Goal: Task Accomplishment & Management: Use online tool/utility

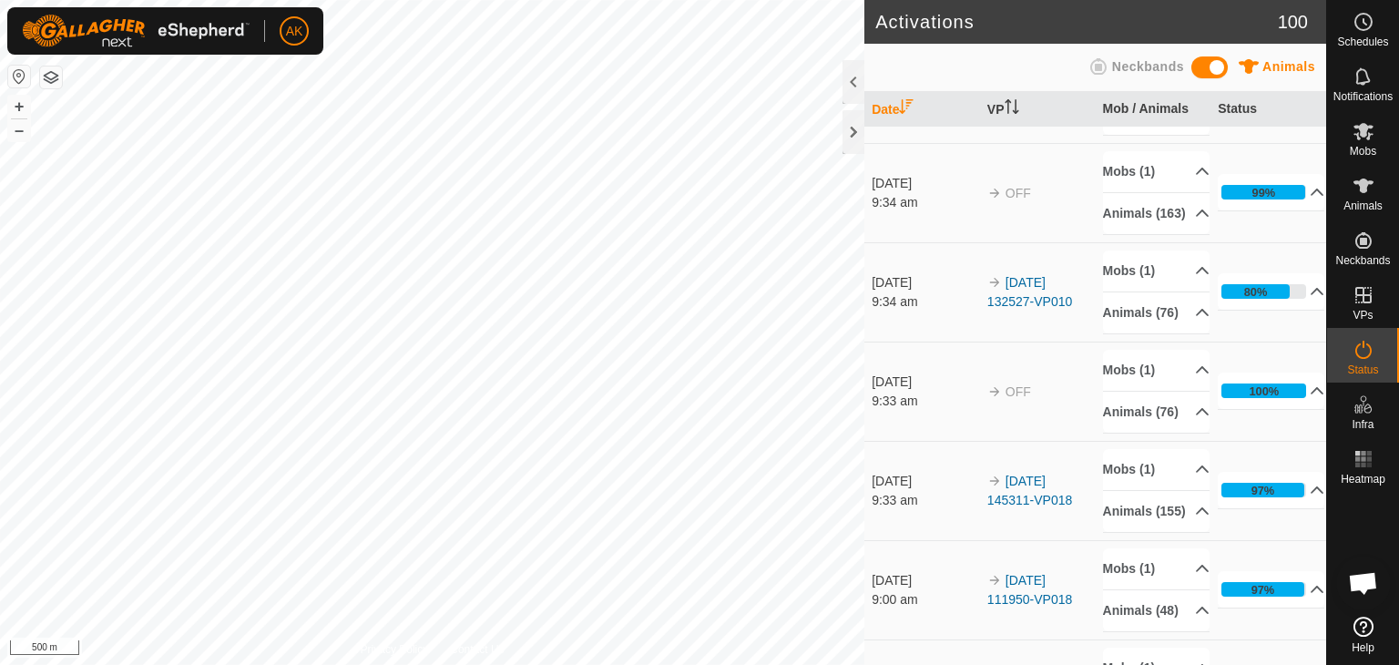
scroll to position [246, 0]
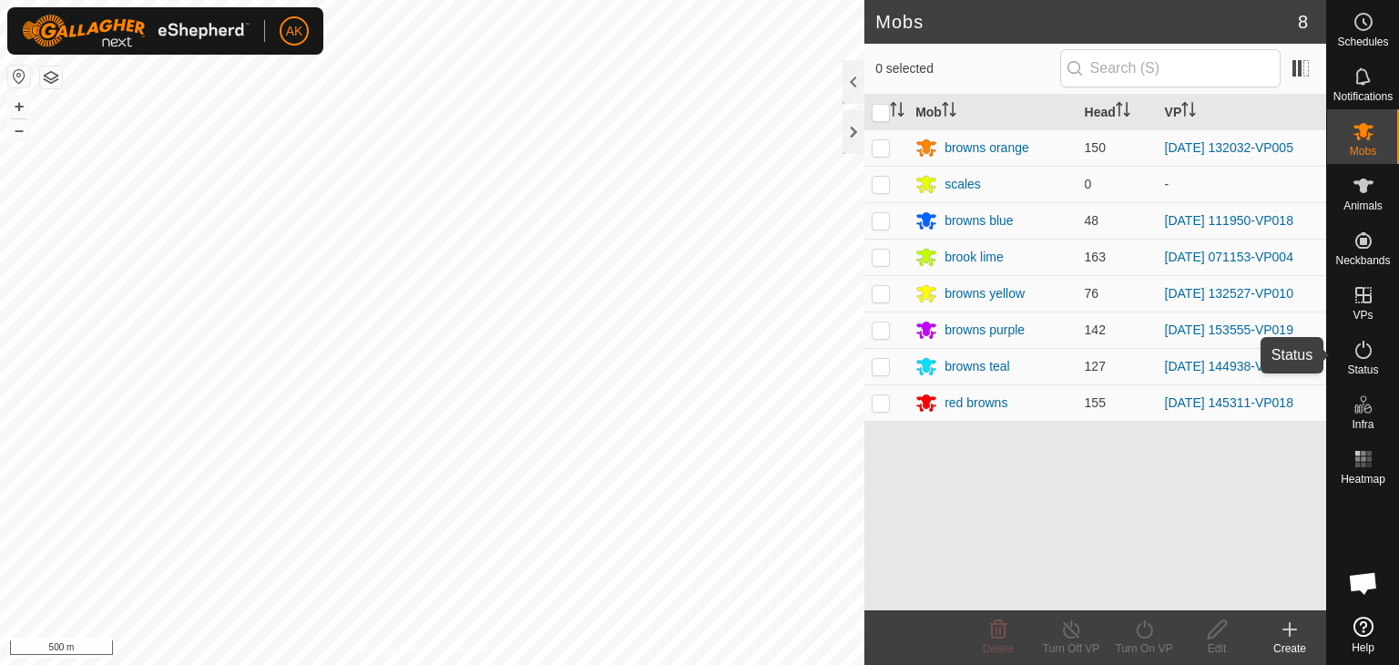
click at [1358, 350] on icon at bounding box center [1363, 350] width 22 height 22
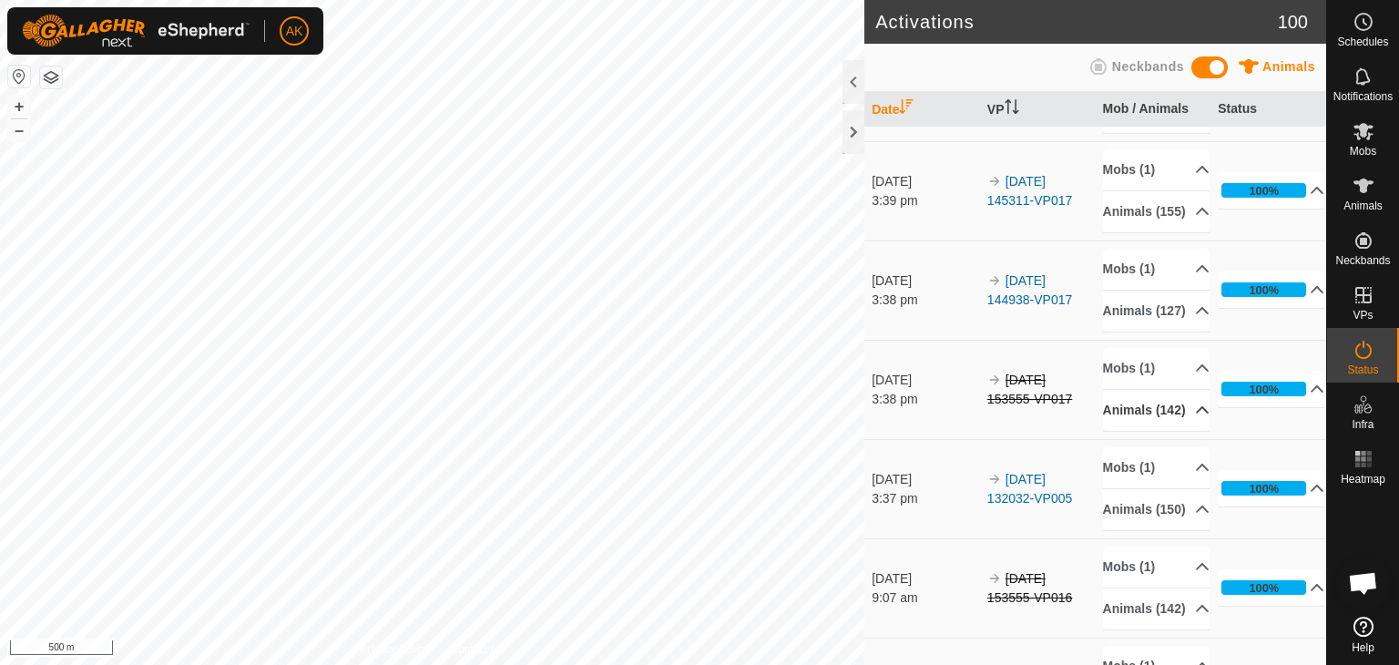
scroll to position [820, 0]
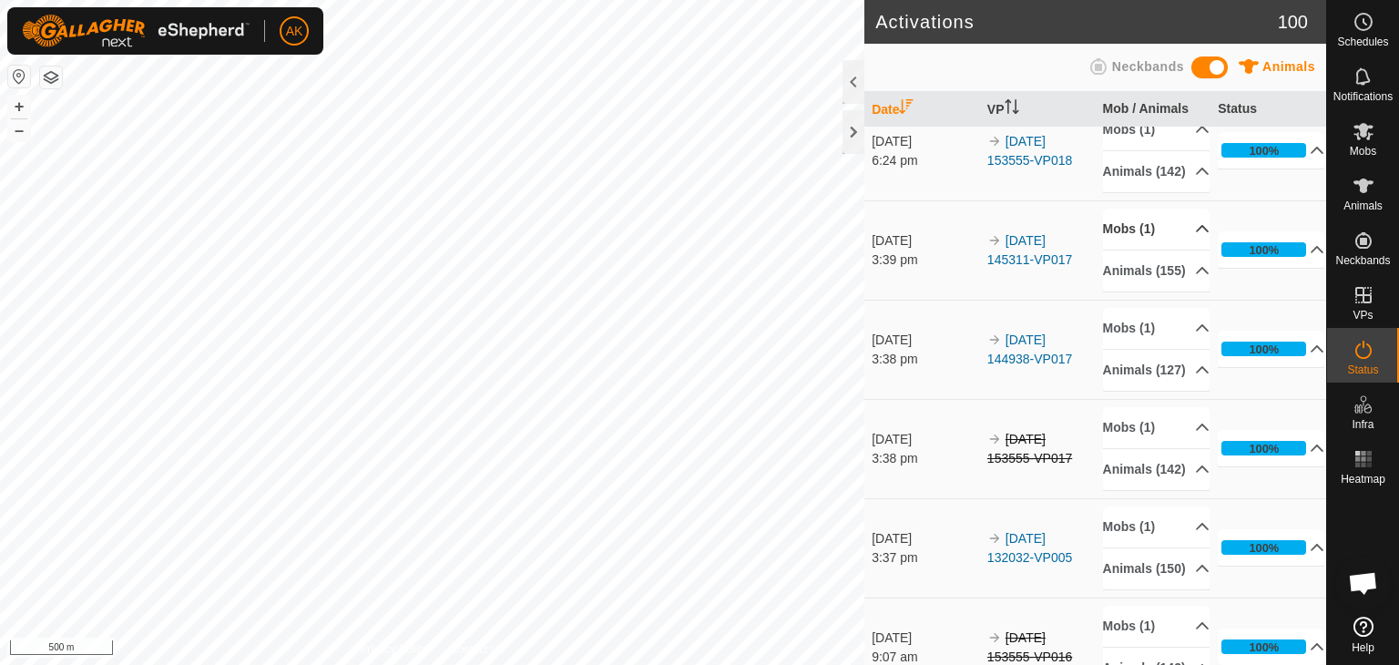
click at [1128, 250] on p-accordion-header "Mobs (1)" at bounding box center [1156, 229] width 107 height 41
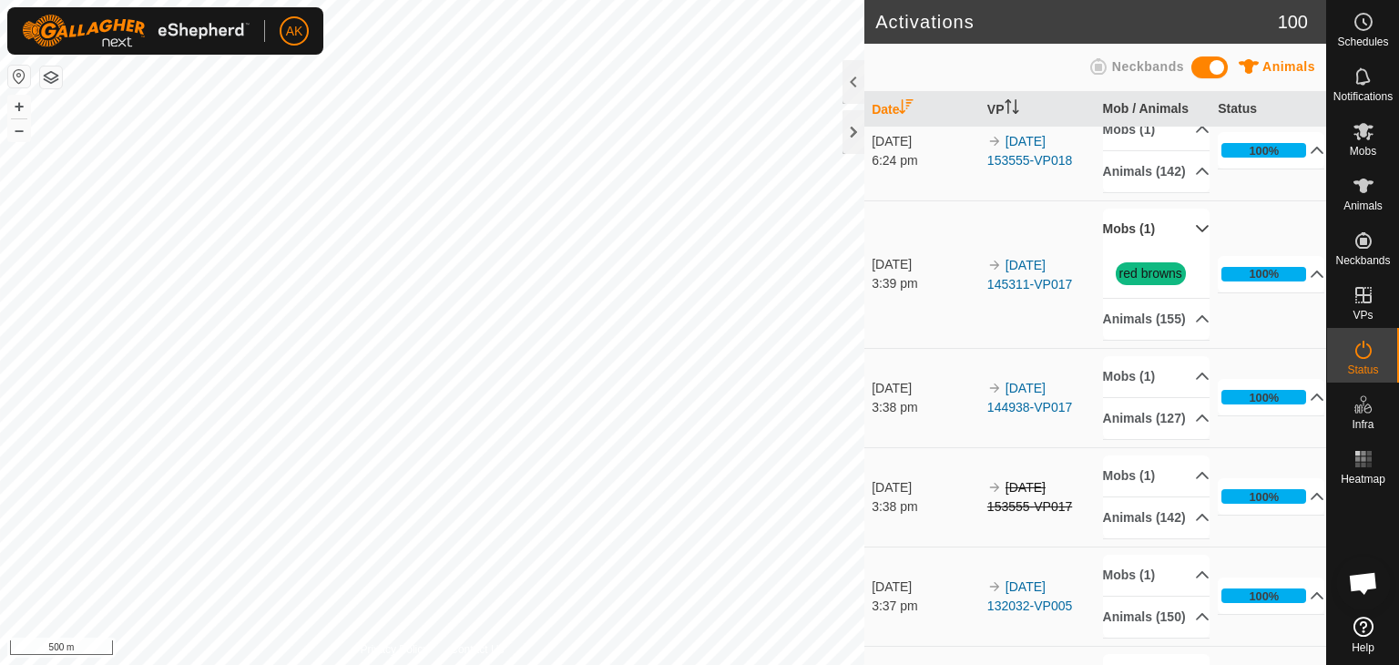
click at [1128, 250] on p-accordion-header "Mobs (1)" at bounding box center [1156, 229] width 107 height 41
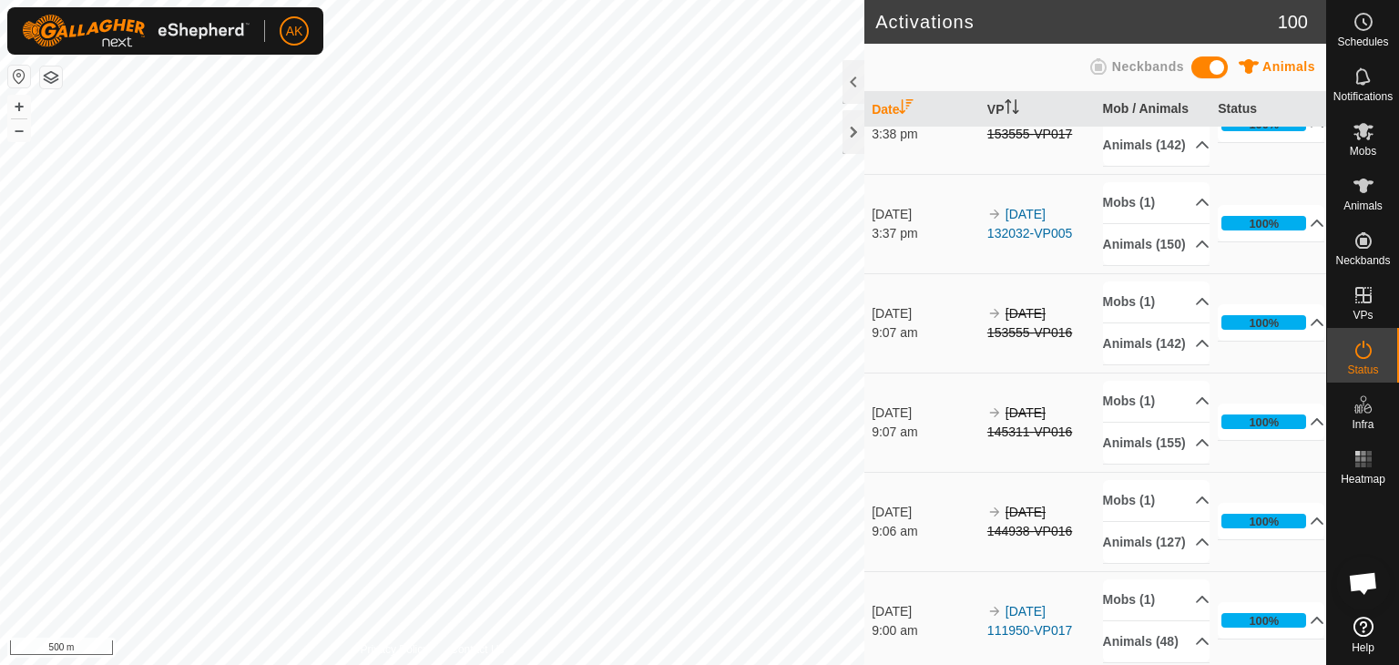
scroll to position [1184, 0]
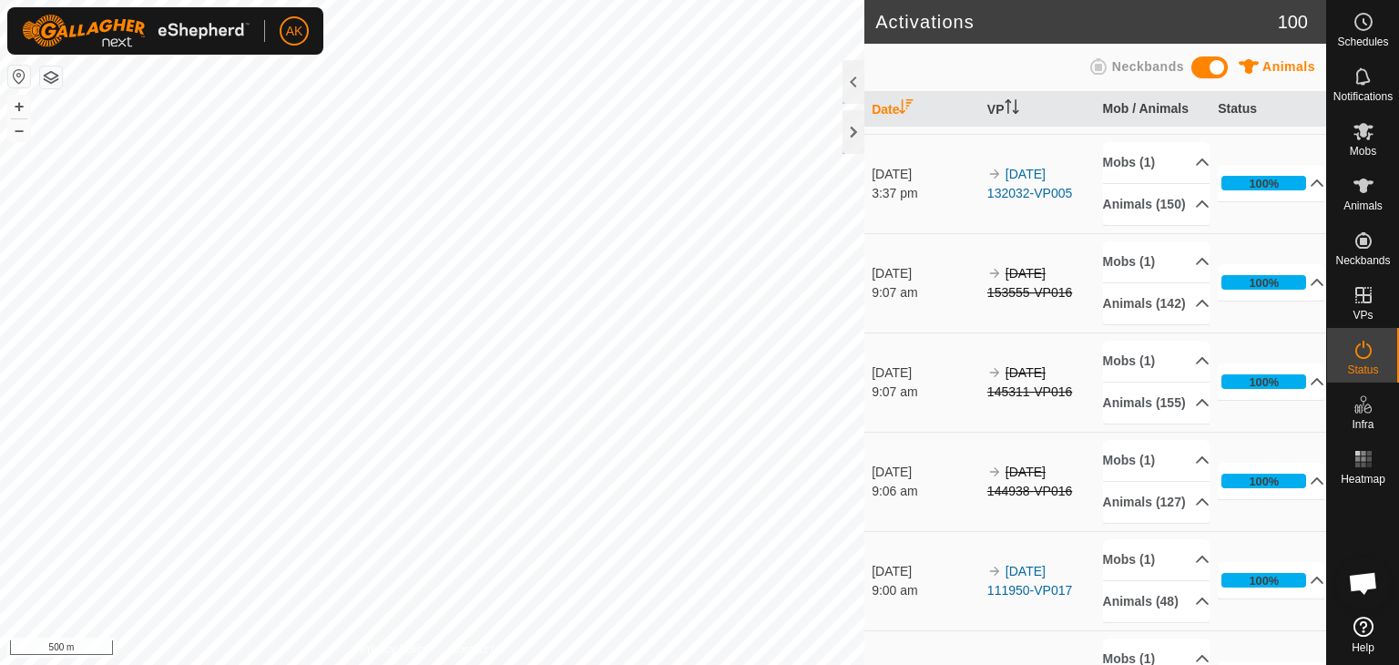
click at [1126, 84] on p-accordion-header "Mobs (1)" at bounding box center [1156, 63] width 107 height 41
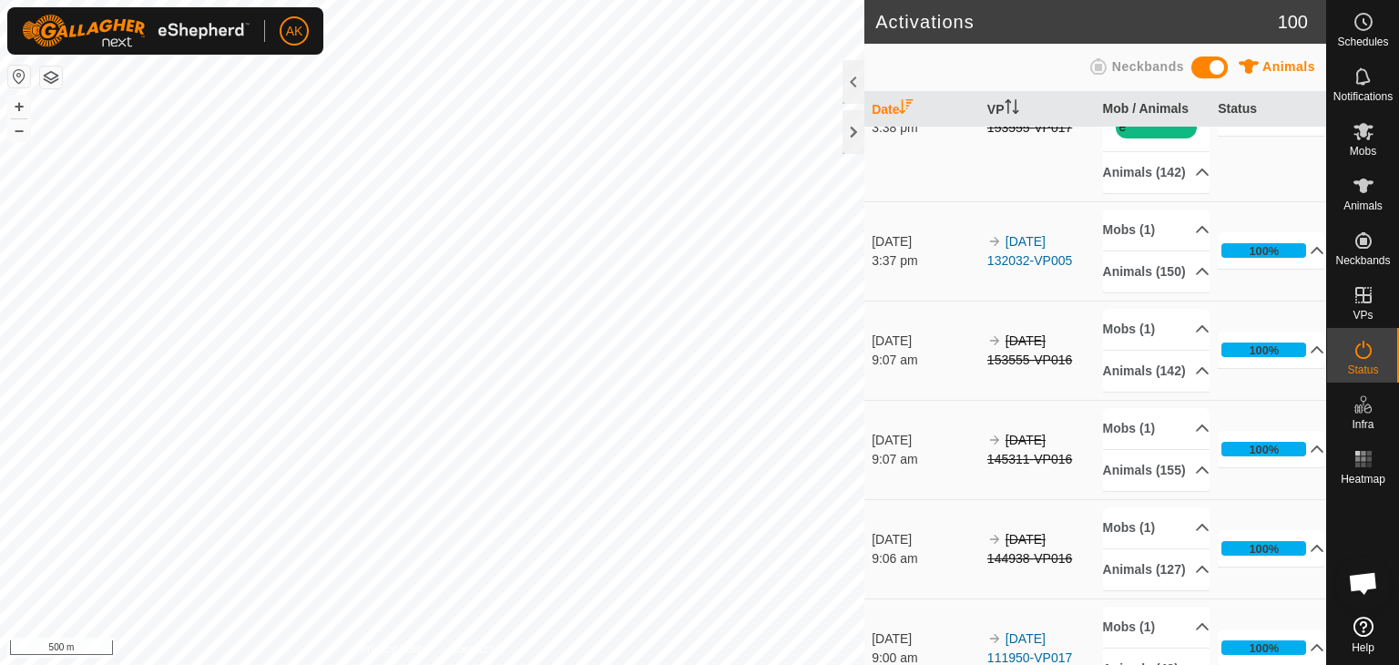
click at [1126, 84] on p-accordion-header "Mobs (1)" at bounding box center [1156, 63] width 107 height 41
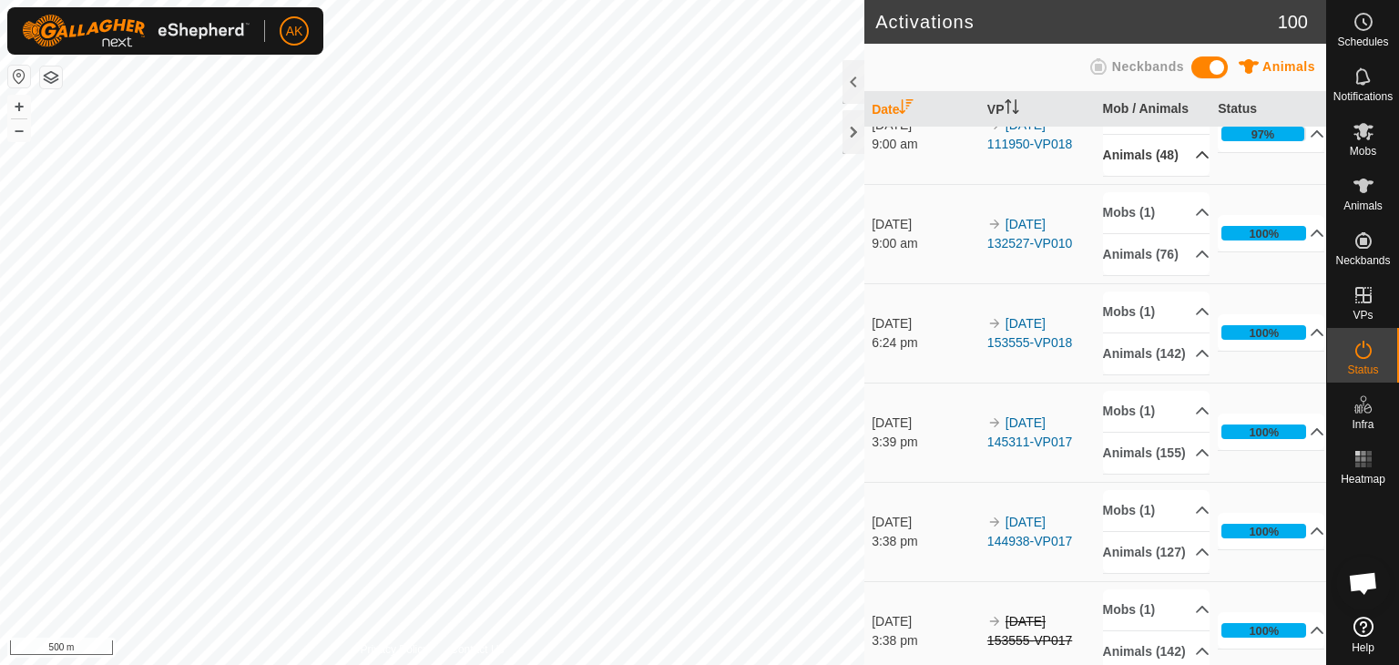
scroll to position [546, 0]
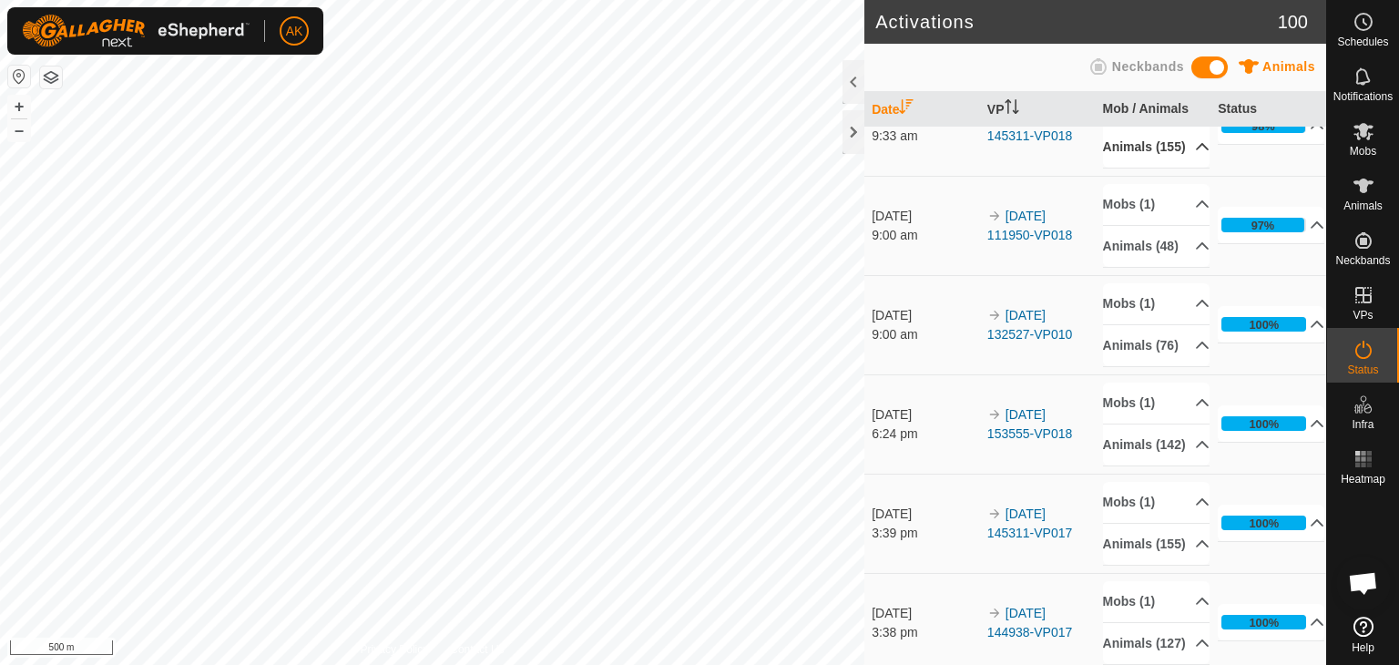
click at [1129, 168] on p-accordion-header "Animals (155)" at bounding box center [1156, 147] width 107 height 41
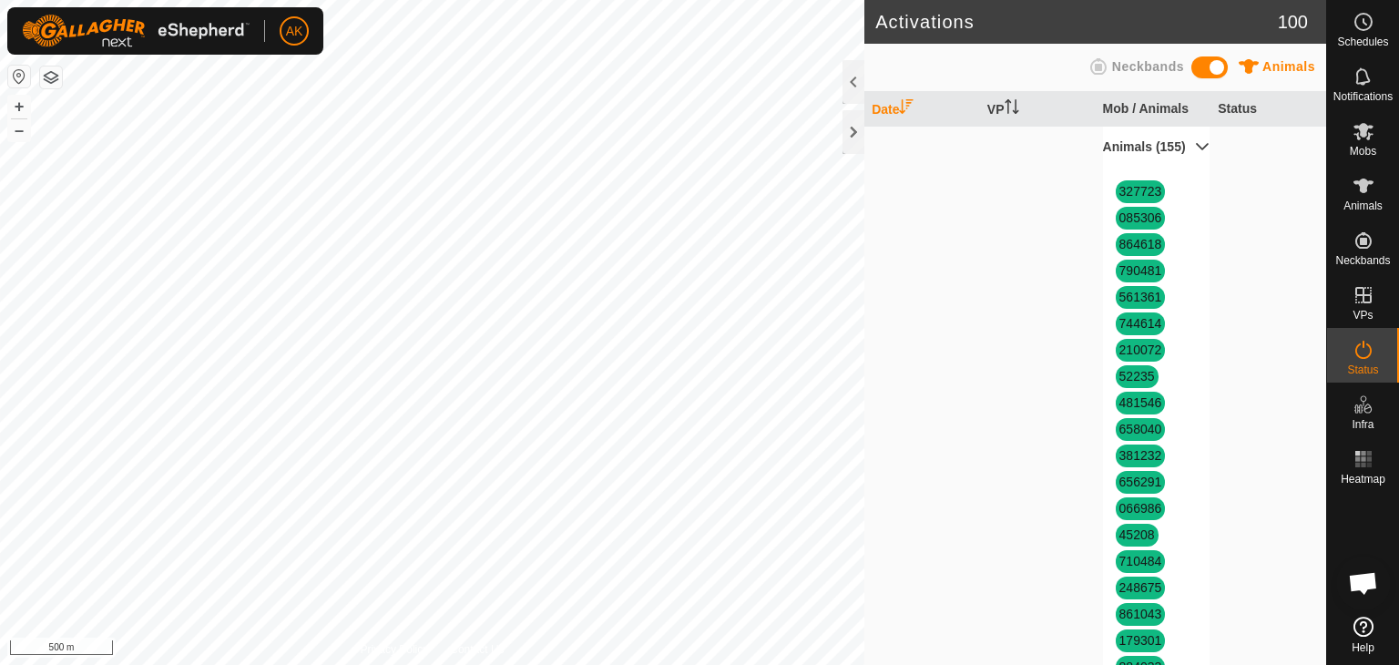
click at [1129, 168] on p-accordion-header "Animals (155)" at bounding box center [1156, 147] width 107 height 41
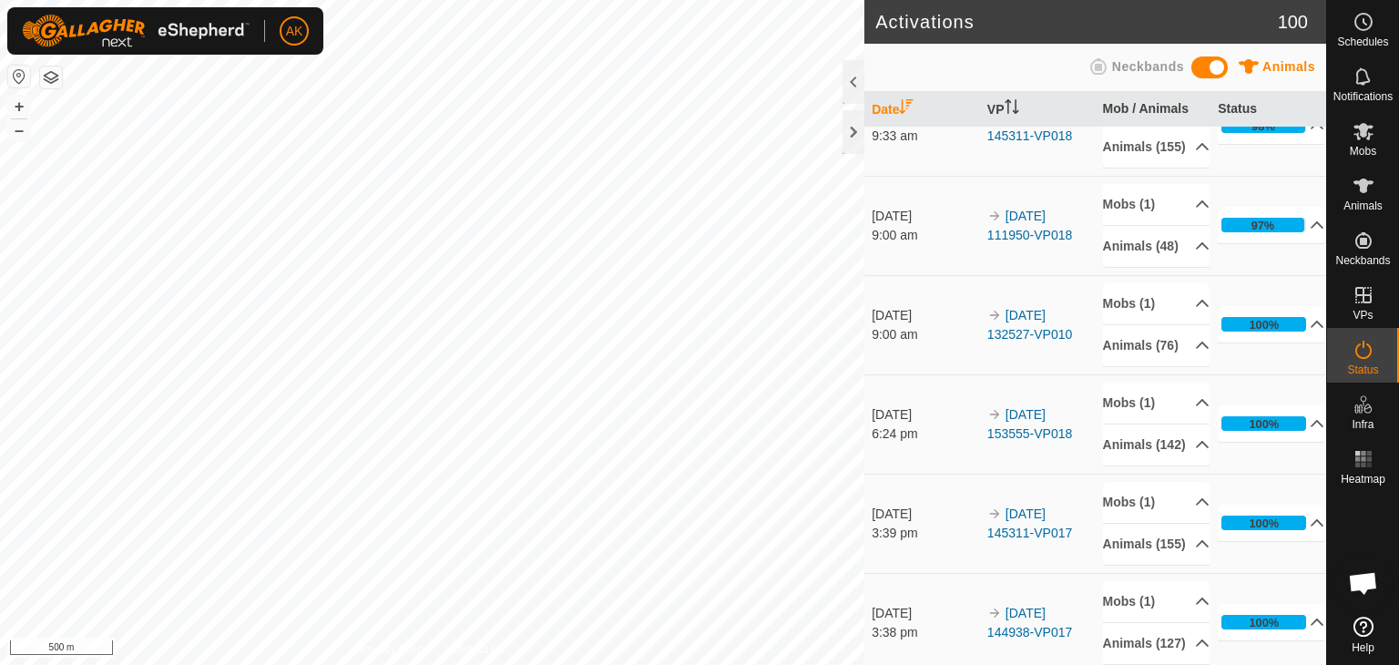
click at [1129, 126] on p-accordion-header "Mobs (1)" at bounding box center [1156, 105] width 107 height 41
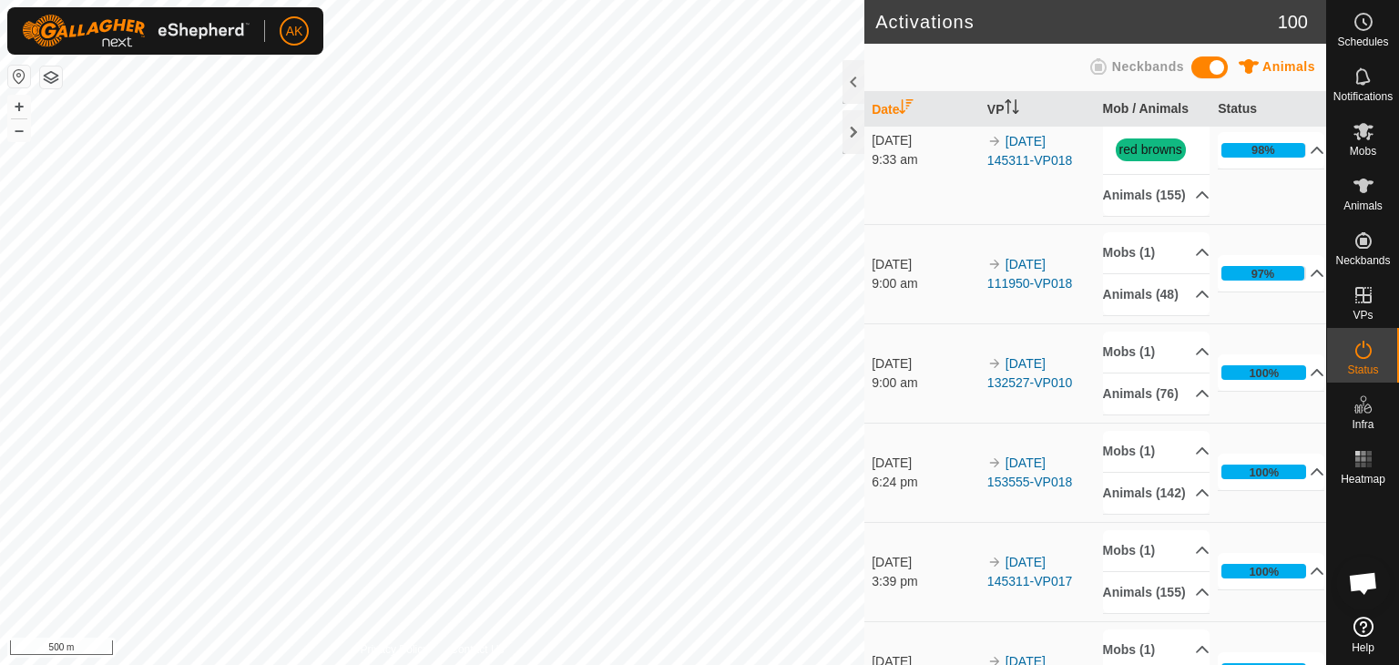
click at [1129, 126] on p-accordion-header "Mobs (1)" at bounding box center [1156, 105] width 107 height 41
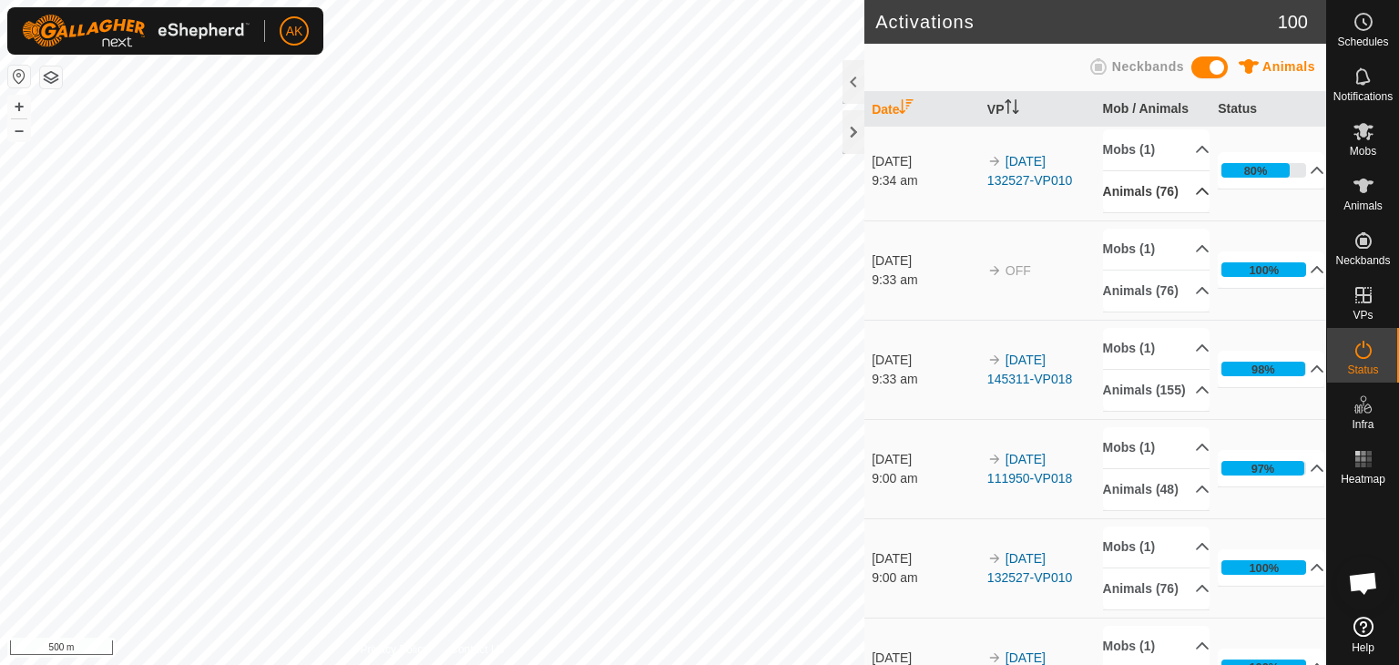
scroll to position [273, 0]
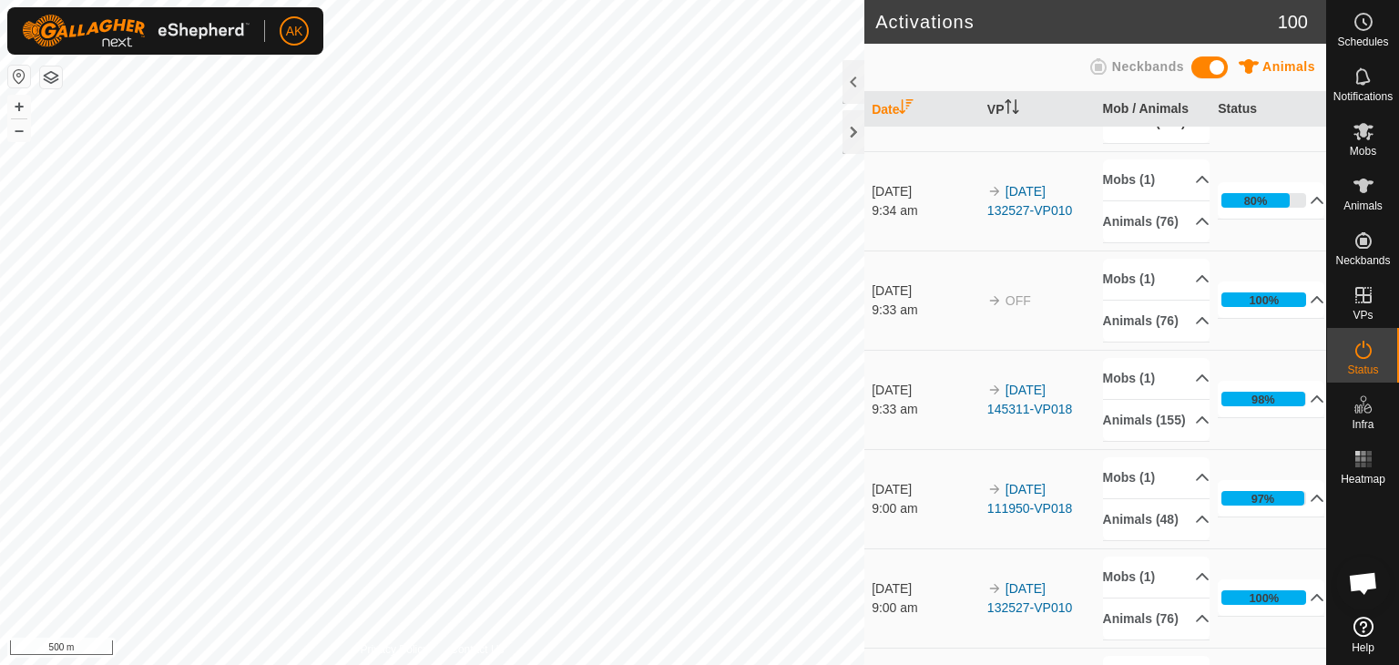
click at [1132, 143] on p-accordion-header "Animals (163)" at bounding box center [1156, 122] width 107 height 41
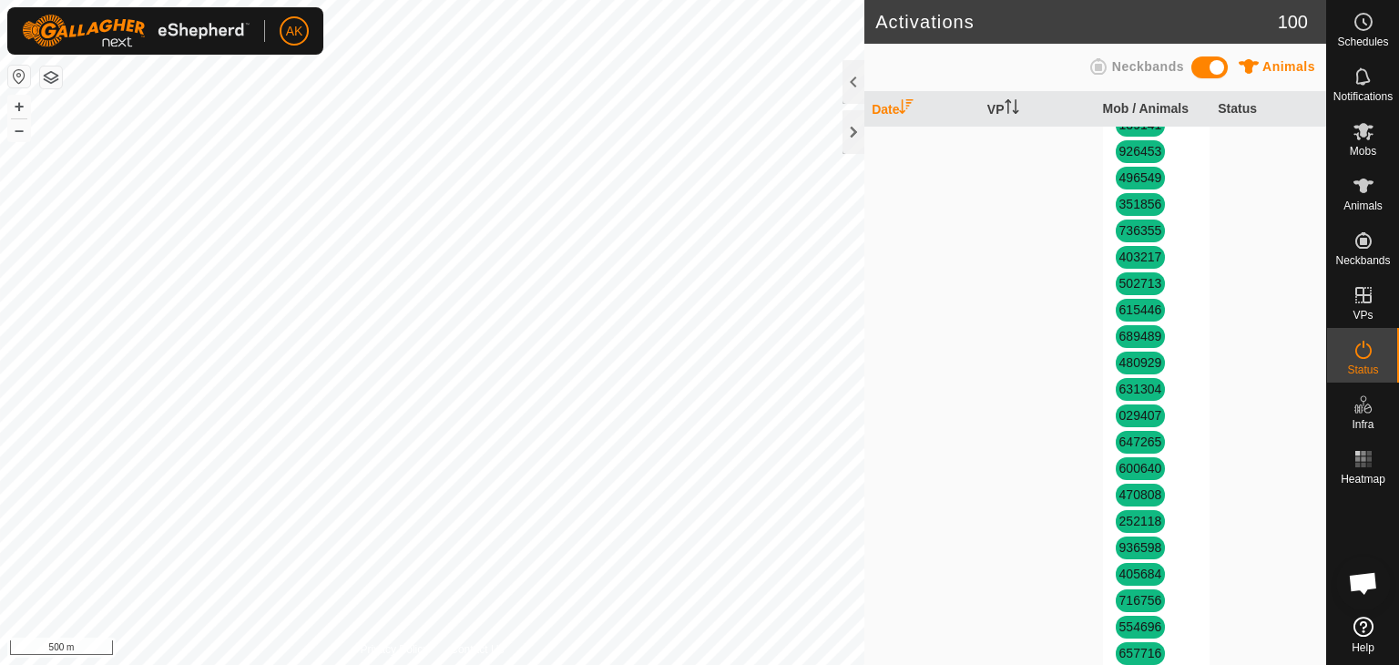
scroll to position [0, 0]
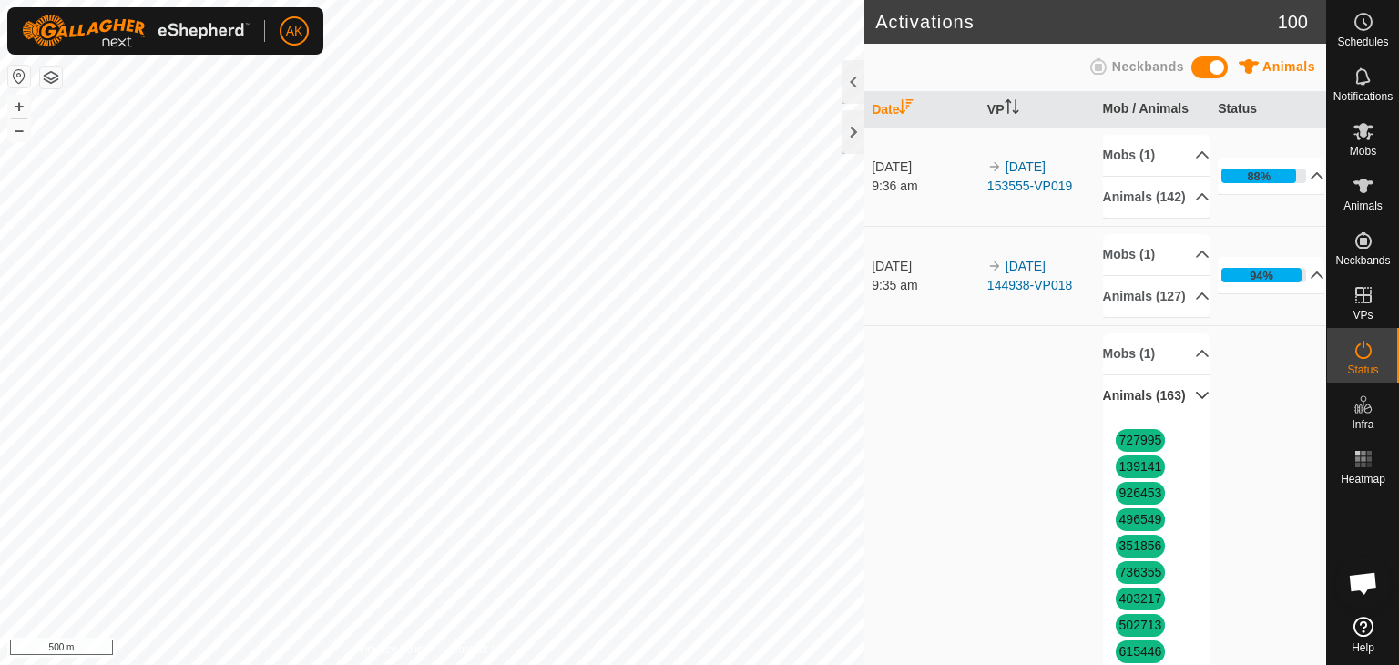
click at [1140, 416] on p-accordion-header "Animals (163)" at bounding box center [1156, 395] width 107 height 41
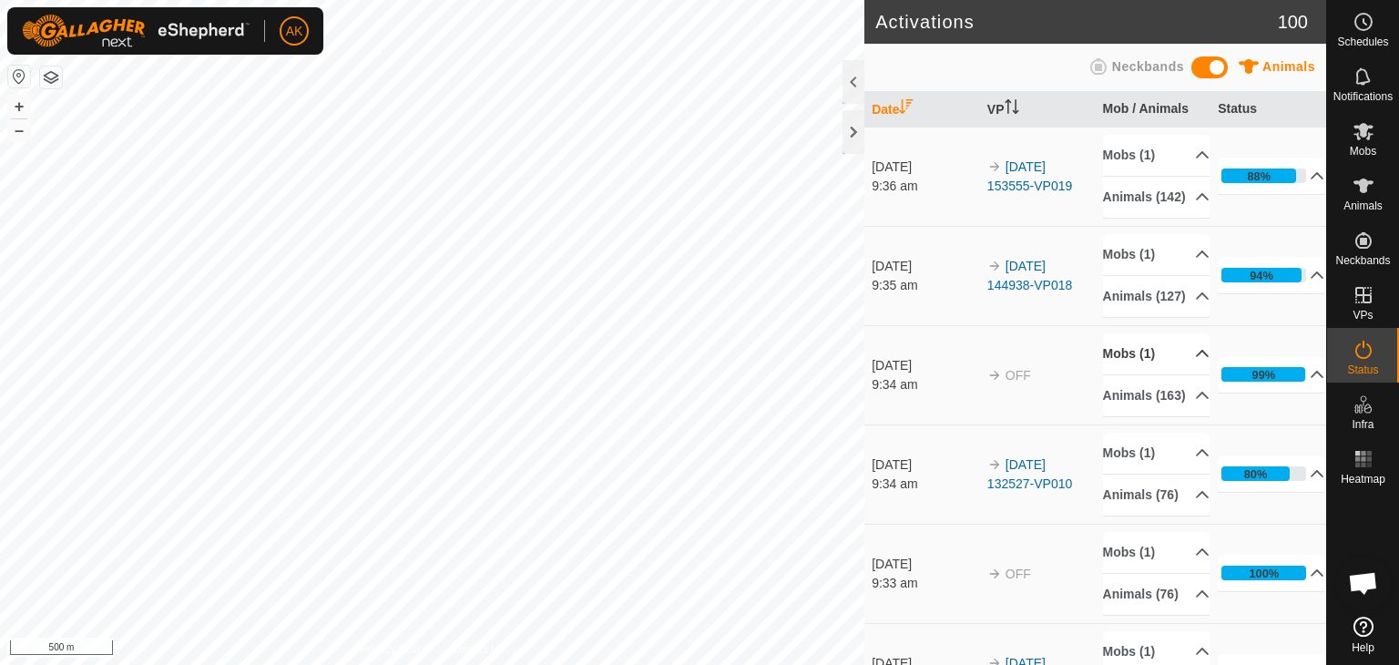
click at [1129, 374] on p-accordion-header "Mobs (1)" at bounding box center [1156, 353] width 107 height 41
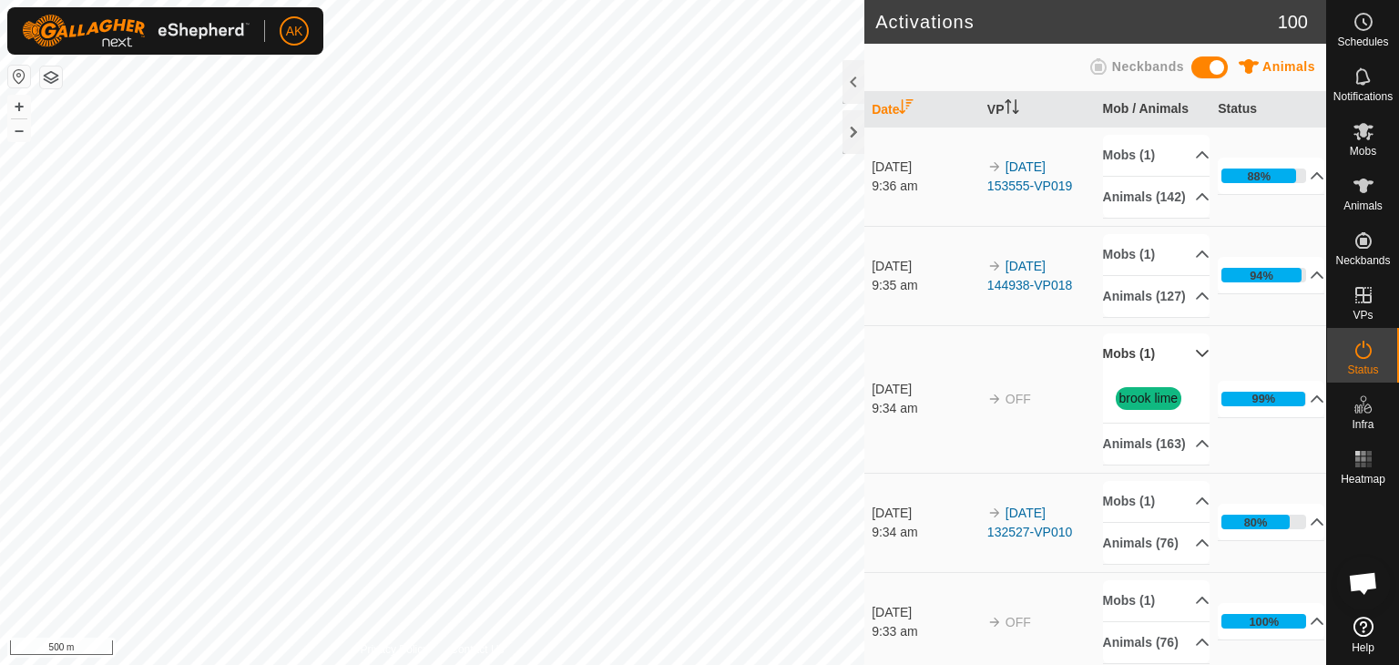
click at [1129, 374] on p-accordion-header "Mobs (1)" at bounding box center [1156, 353] width 107 height 41
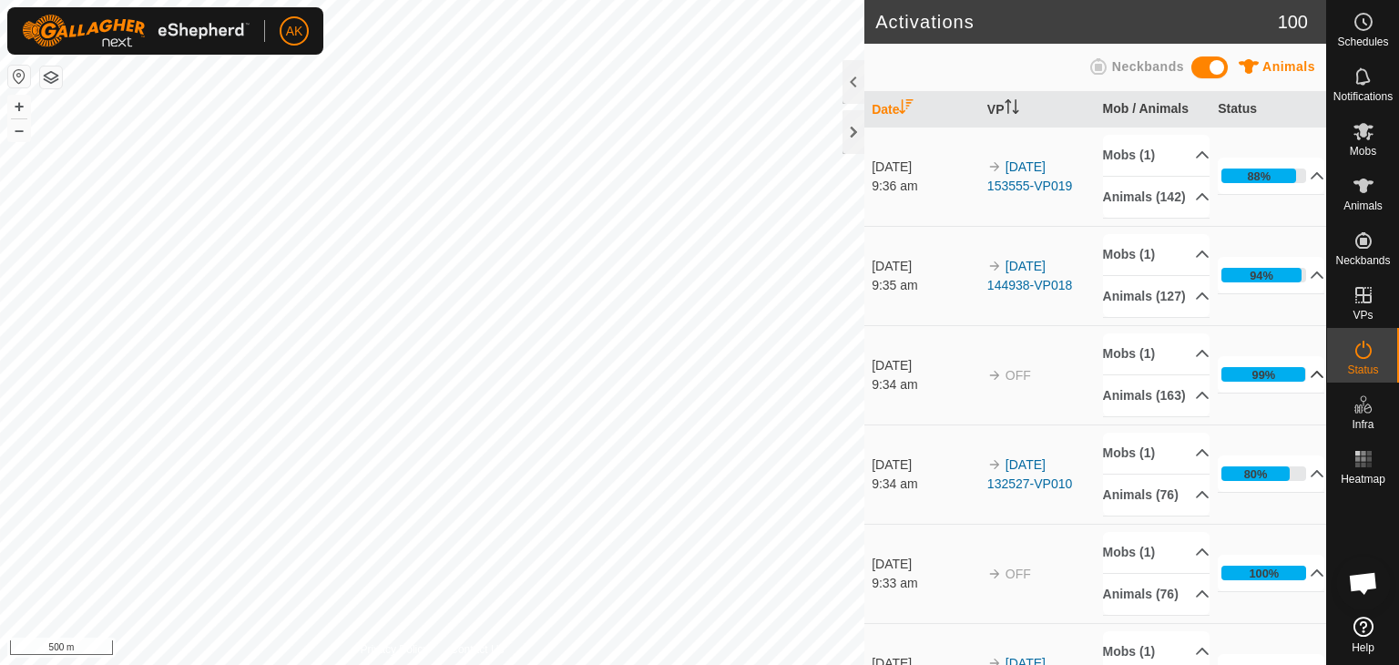
click at [1311, 378] on icon at bounding box center [1317, 374] width 13 height 7
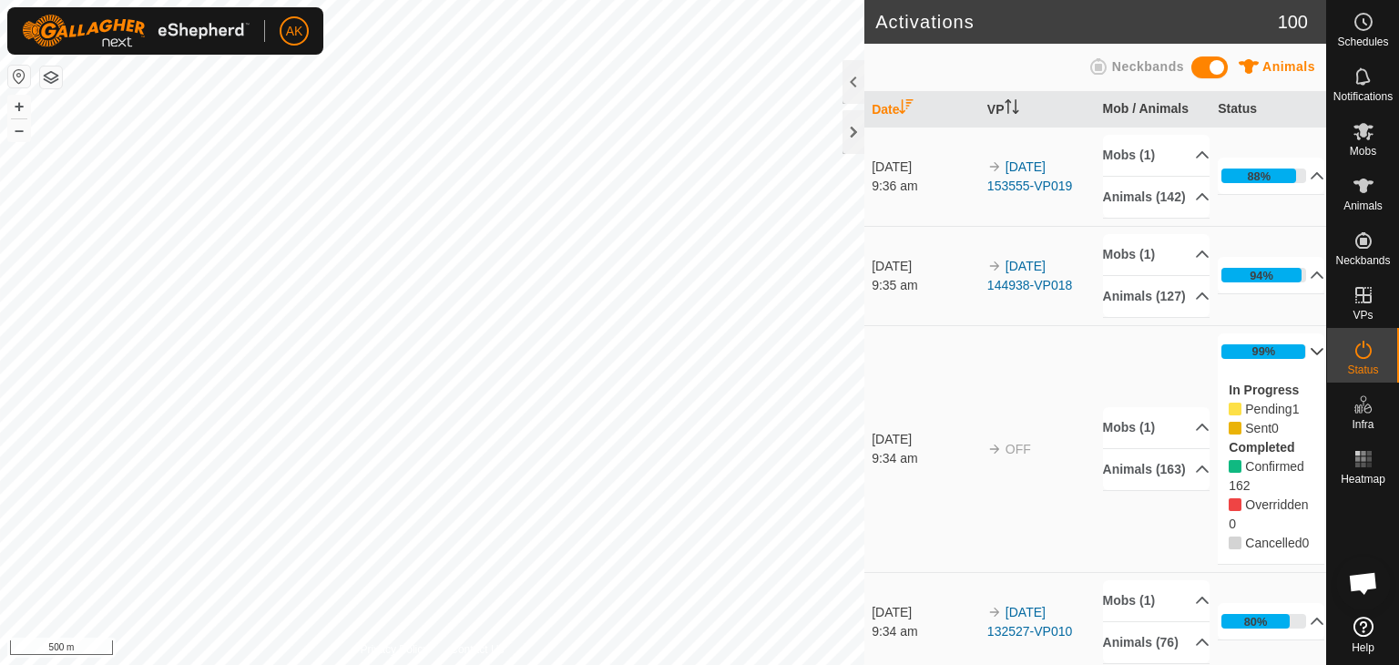
click at [1290, 370] on p-accordion-header "99%" at bounding box center [1271, 351] width 107 height 36
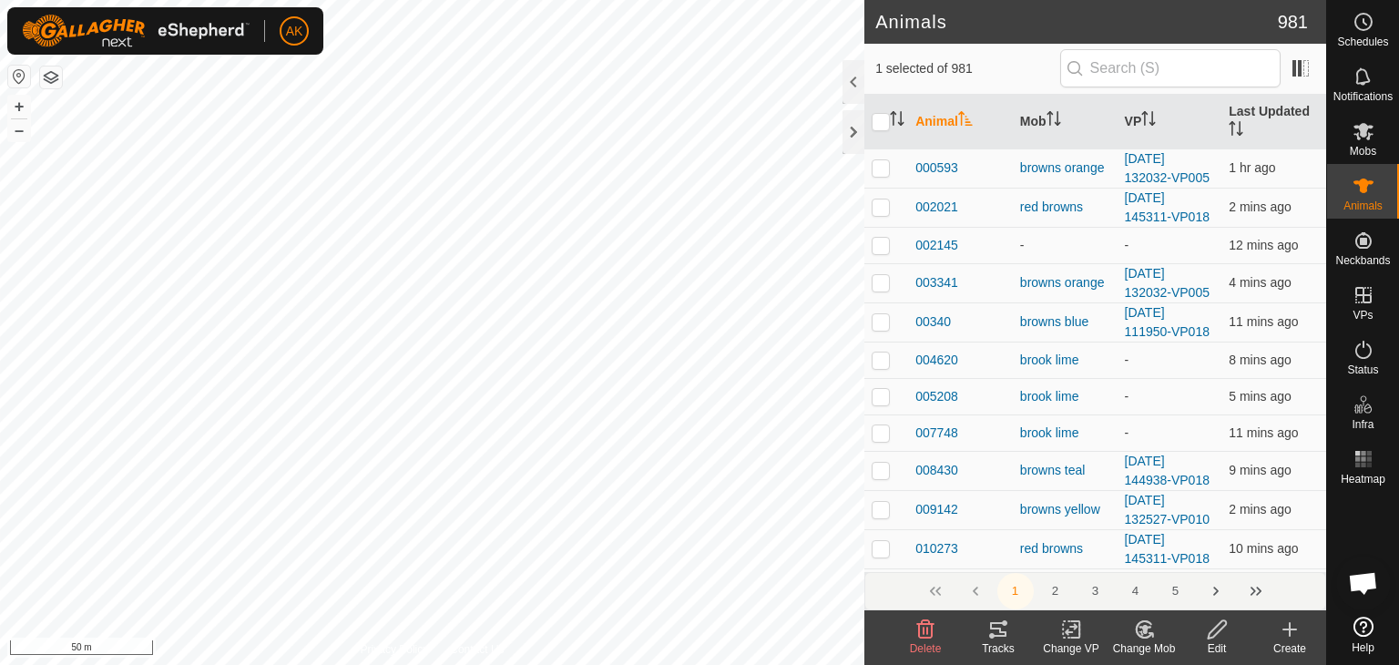
click at [925, 629] on icon at bounding box center [925, 629] width 22 height 22
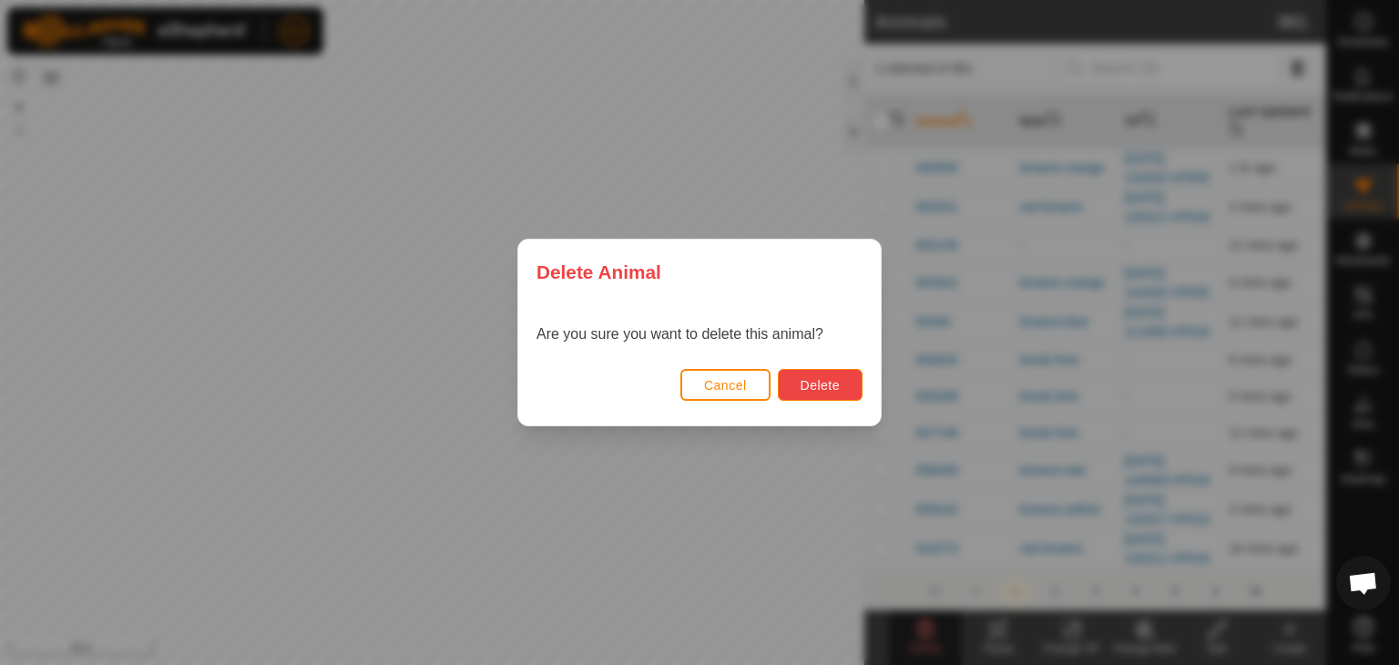
click at [819, 384] on span "Delete" at bounding box center [820, 385] width 39 height 15
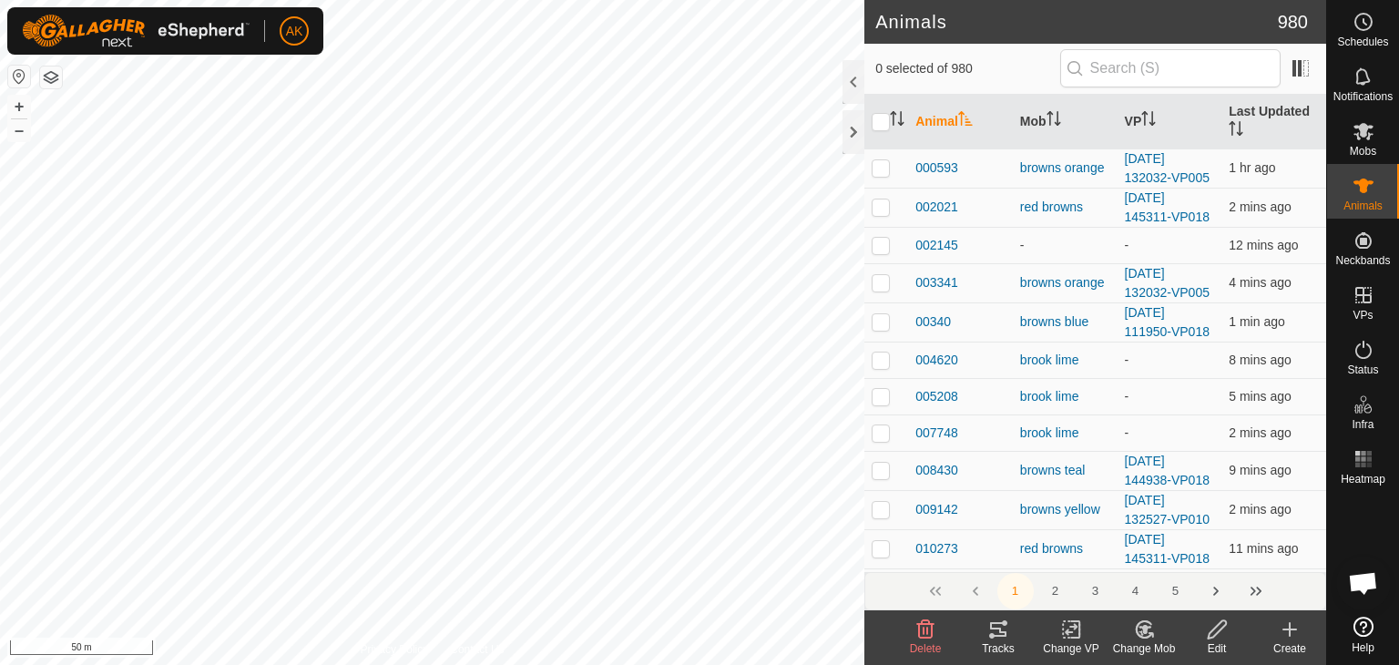
click at [1285, 629] on icon at bounding box center [1289, 629] width 13 height 0
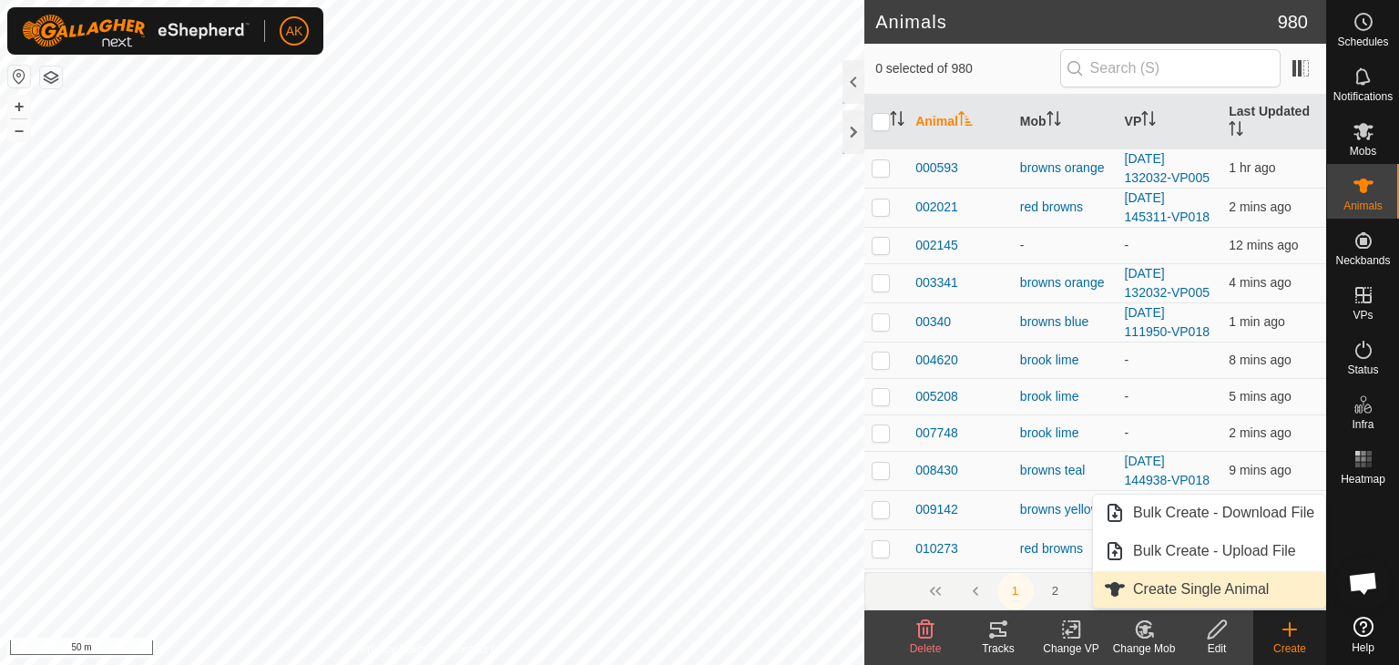
click at [1217, 585] on link "Create Single Animal" at bounding box center [1209, 589] width 232 height 36
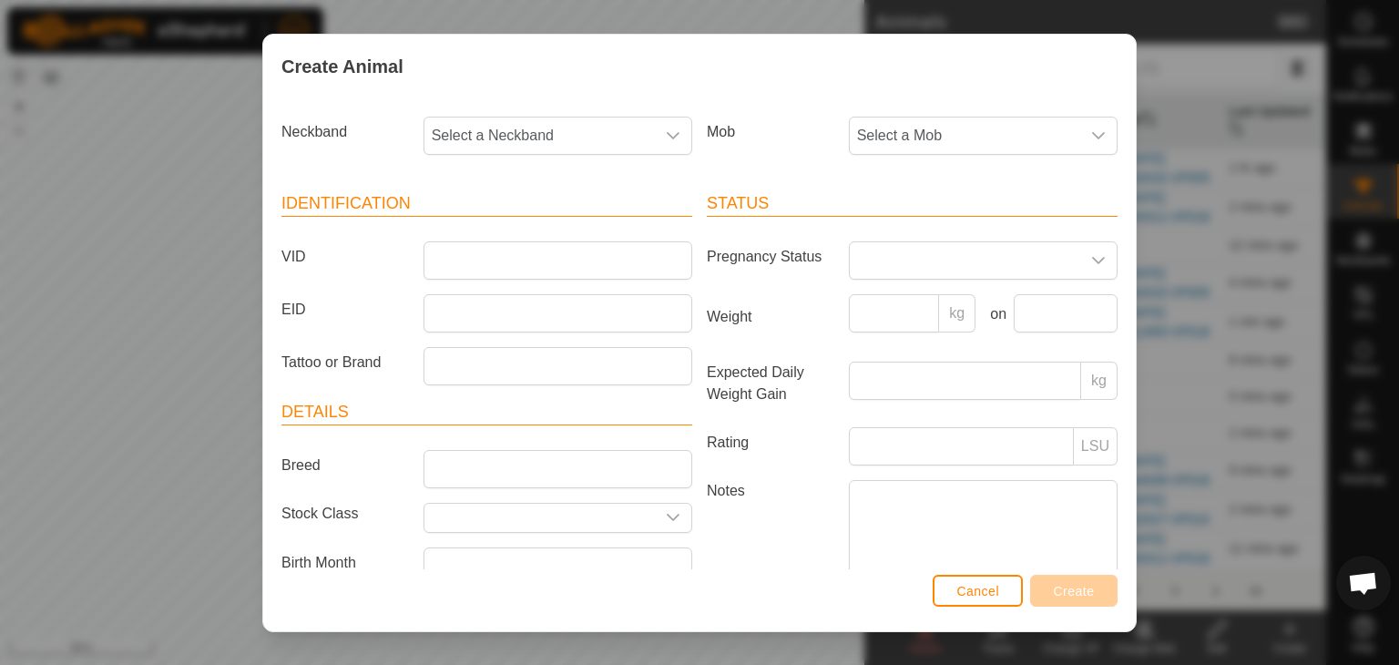
click at [470, 135] on span "Select a Neckband" at bounding box center [539, 135] width 230 height 36
type input "885"
click at [486, 235] on li "4005885222" at bounding box center [556, 229] width 262 height 36
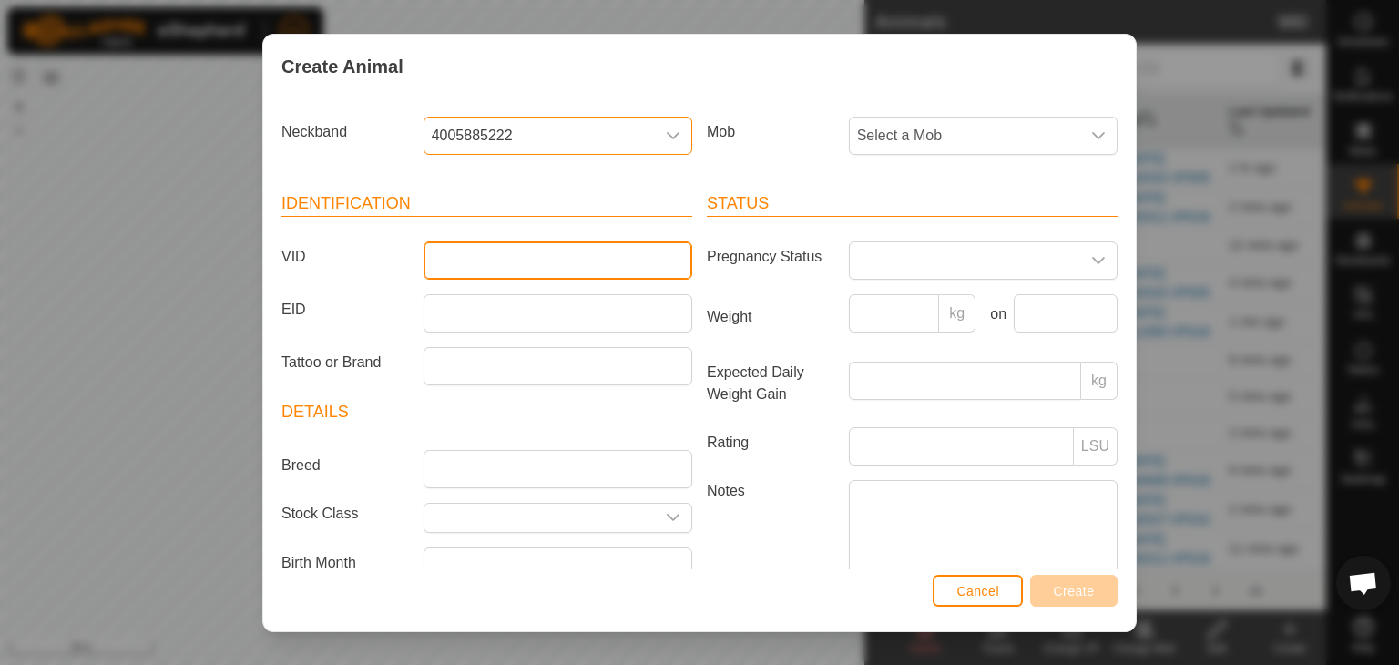
click at [473, 259] on input "VID" at bounding box center [558, 260] width 269 height 38
type input "885222"
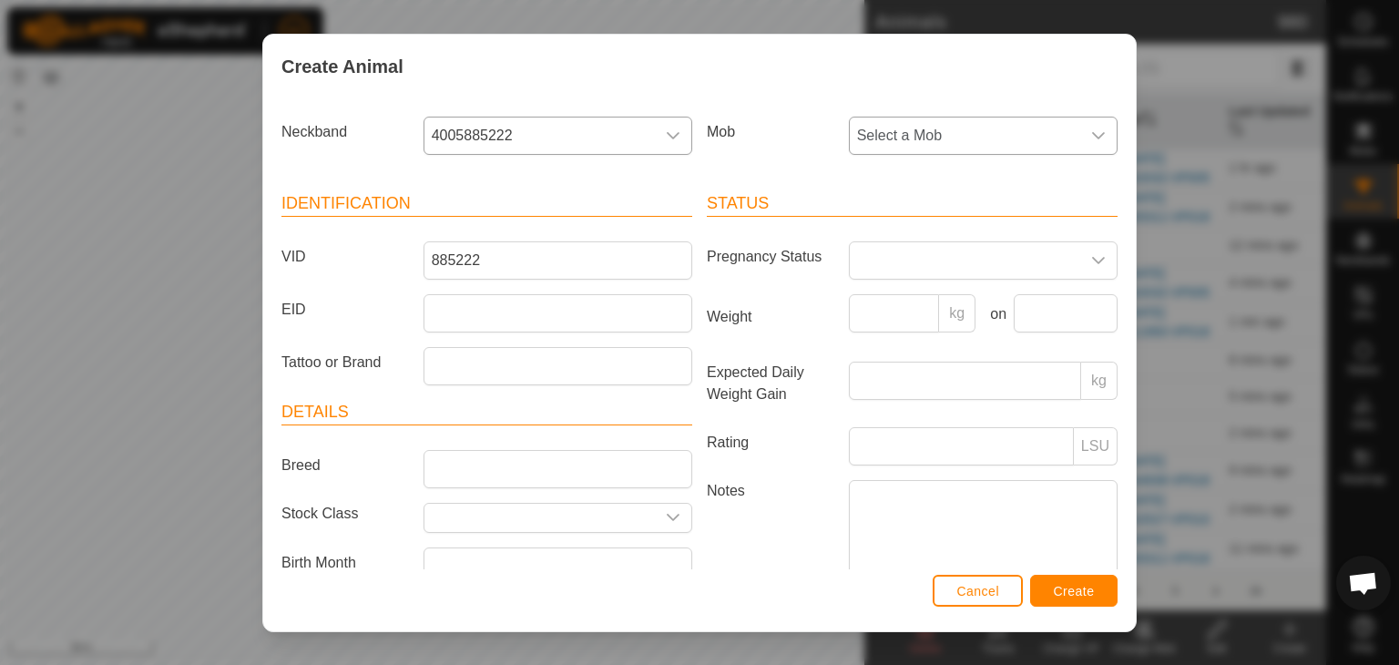
click at [929, 128] on span "Select a Mob" at bounding box center [965, 135] width 230 height 36
click at [1091, 262] on icon "dropdown trigger" at bounding box center [1098, 260] width 15 height 15
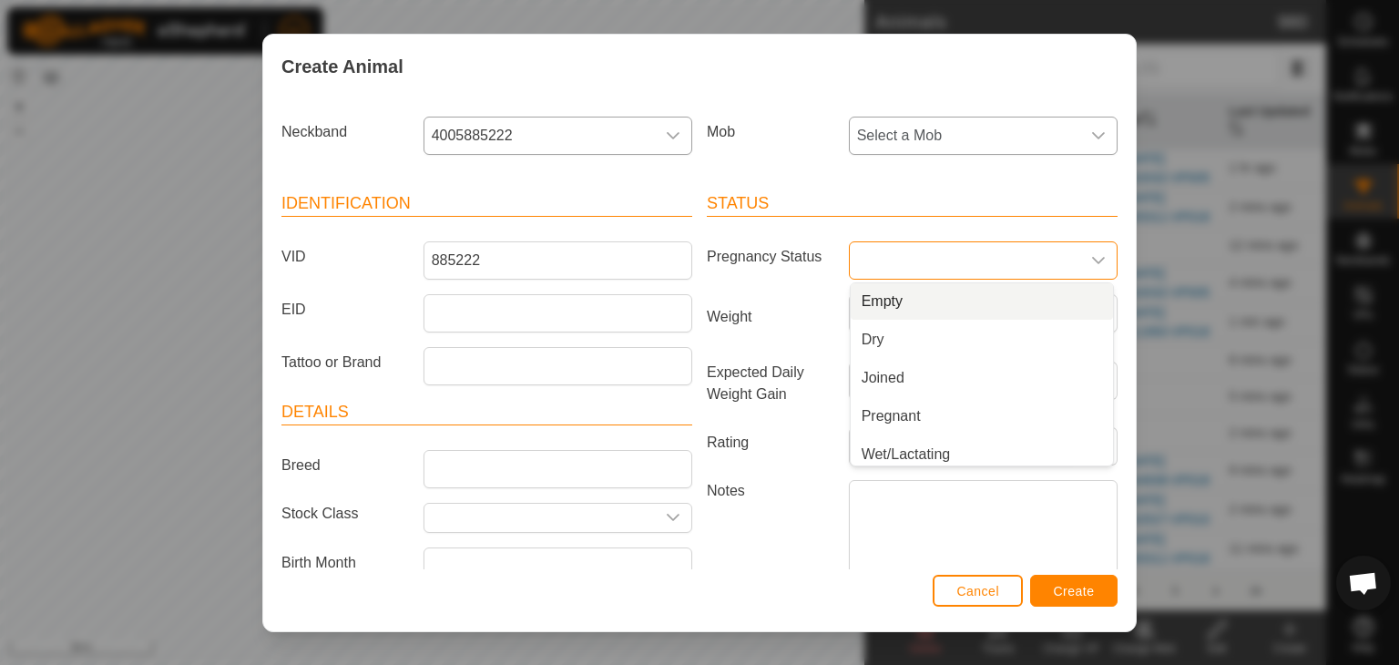
click at [1044, 128] on span "Select a Mob" at bounding box center [965, 135] width 230 height 36
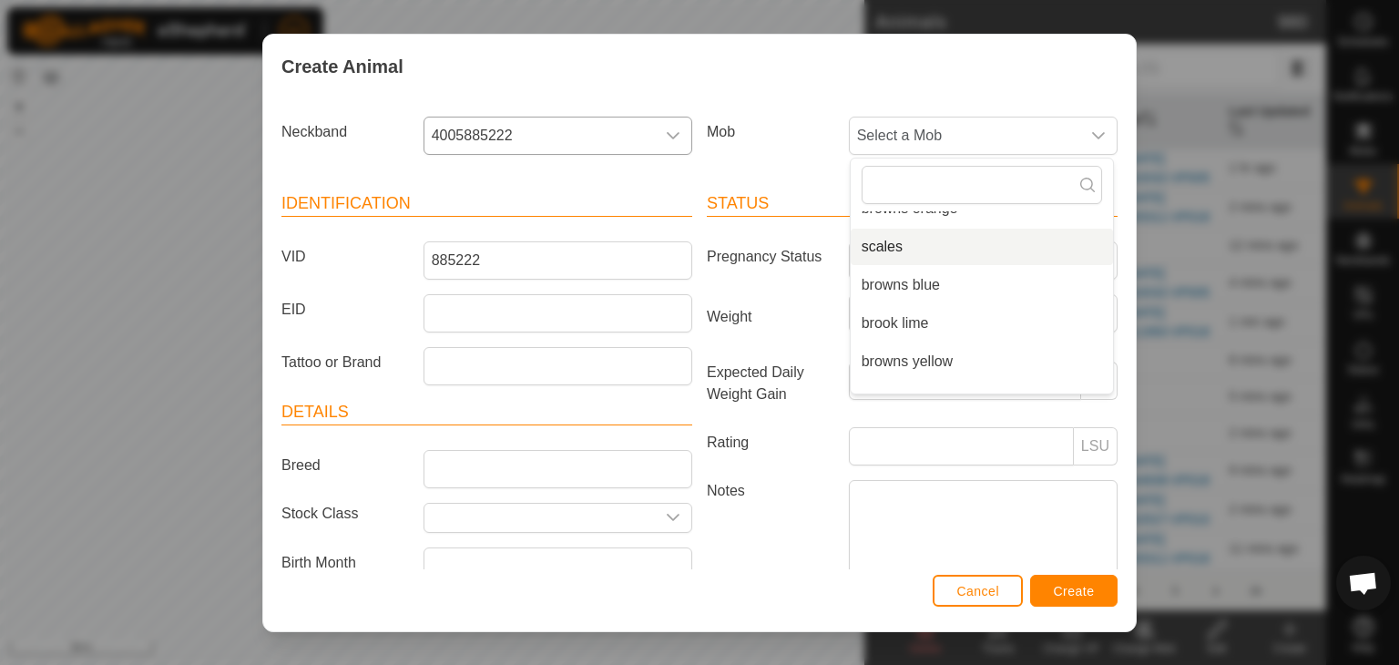
scroll to position [91, 0]
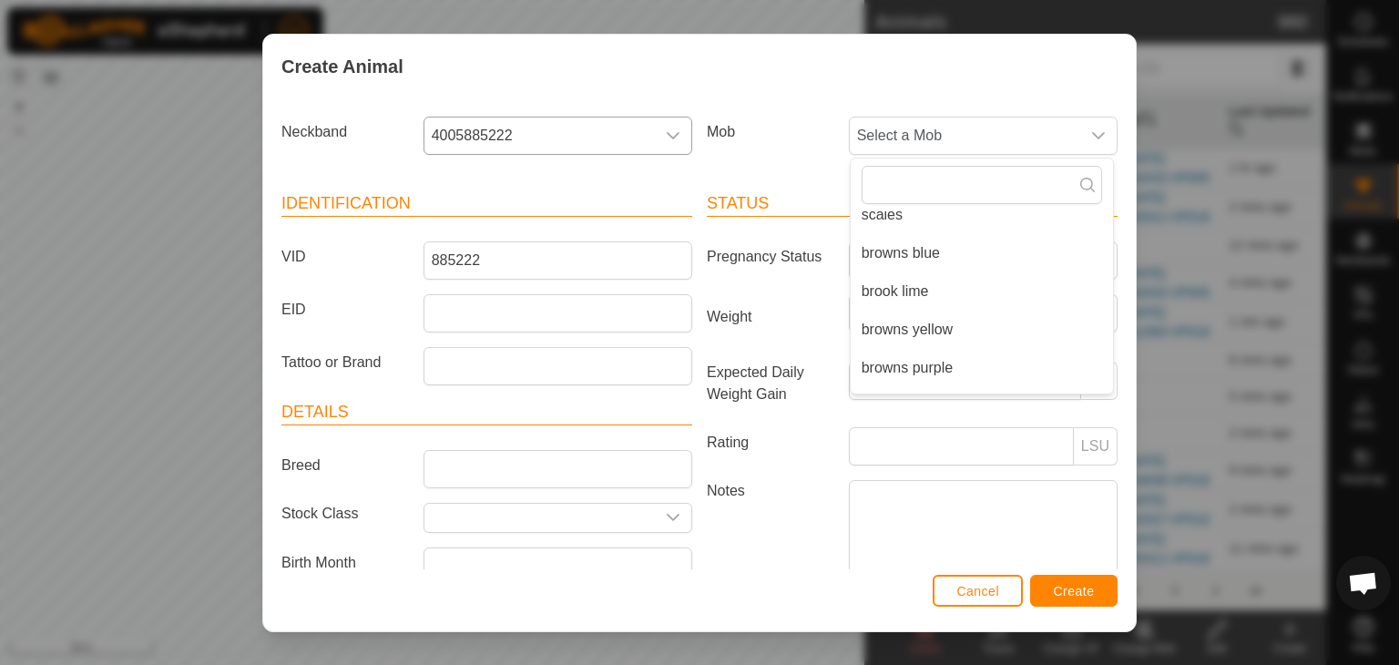
click at [900, 289] on li "brook lime" at bounding box center [982, 291] width 262 height 36
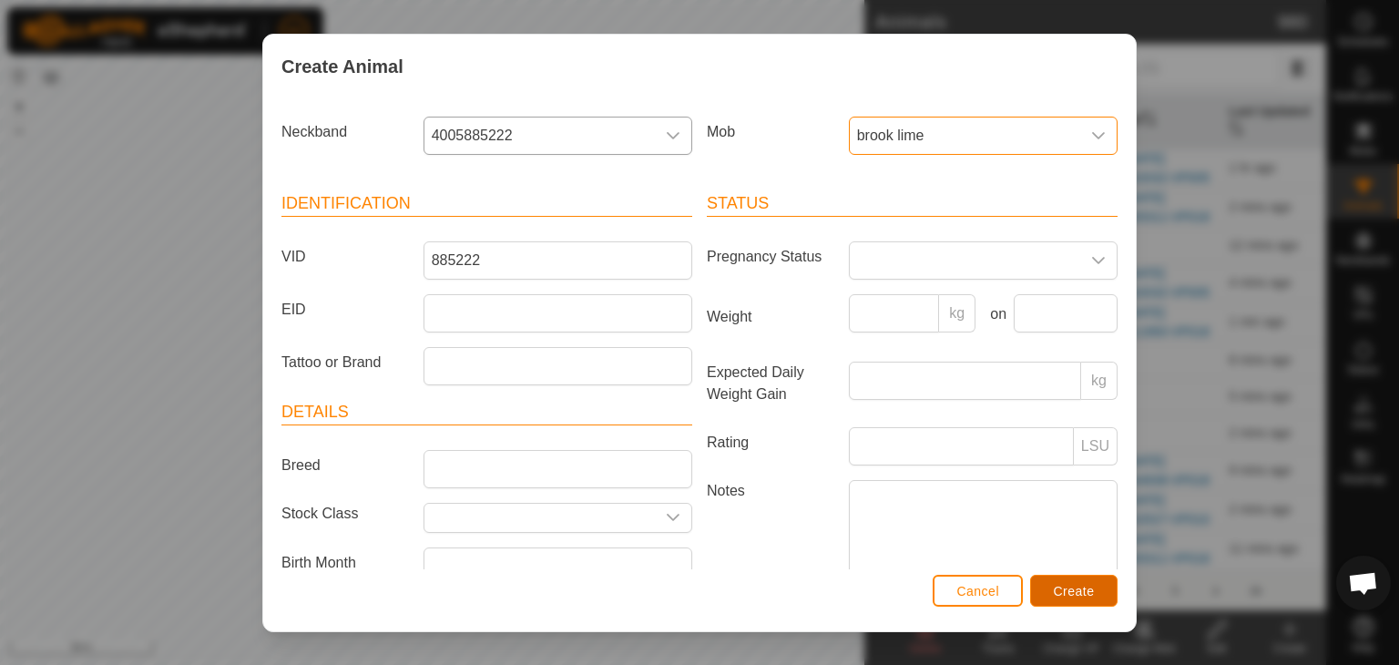
click at [1066, 593] on span "Create" at bounding box center [1074, 591] width 41 height 15
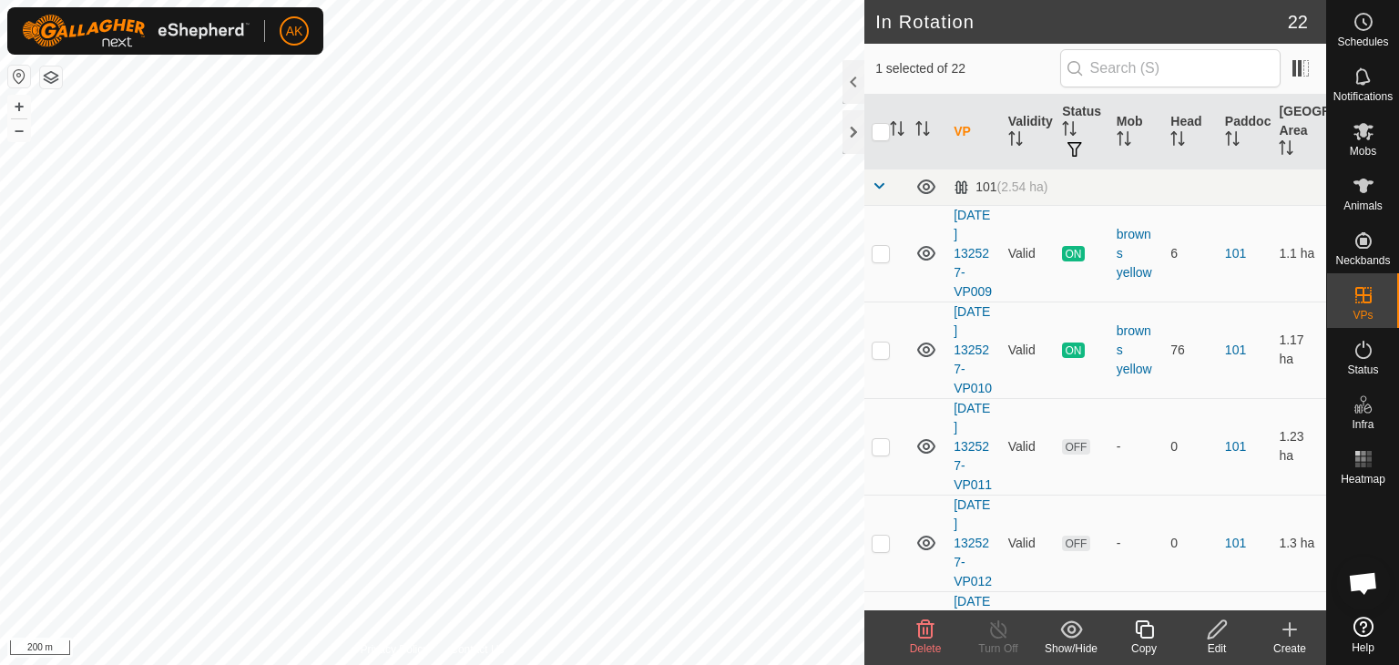
click at [1217, 635] on icon at bounding box center [1217, 629] width 23 height 22
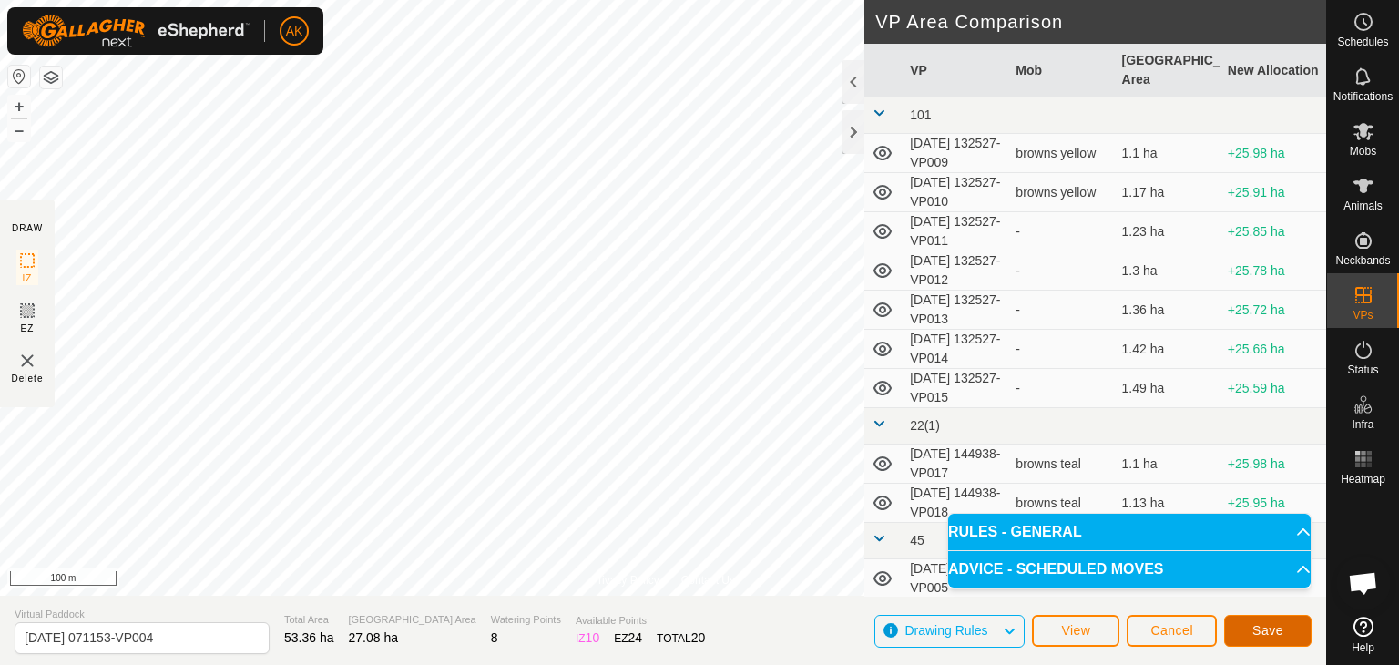
click at [1276, 637] on span "Save" at bounding box center [1267, 630] width 31 height 15
